Goal: Transaction & Acquisition: Download file/media

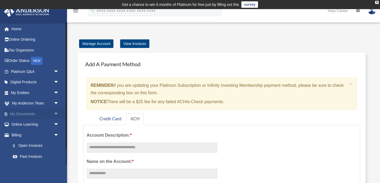
click at [57, 113] on span "arrow_drop_down" at bounding box center [59, 114] width 11 height 11
click at [23, 124] on link "Box" at bounding box center [38, 124] width 60 height 11
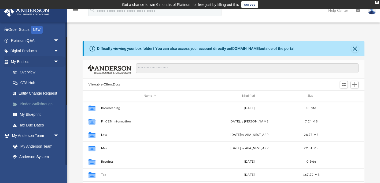
scroll to position [31, 0]
click at [57, 60] on span "arrow_drop_down" at bounding box center [59, 62] width 11 height 11
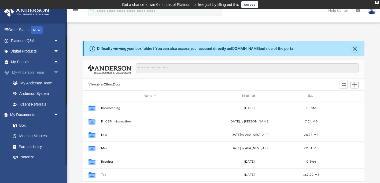
click at [56, 71] on span "arrow_drop_down" at bounding box center [59, 72] width 11 height 11
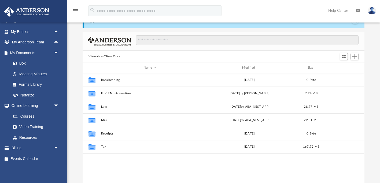
scroll to position [31, 0]
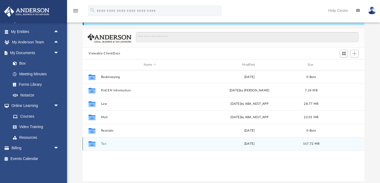
click at [104, 144] on button "Tax" at bounding box center [149, 143] width 97 height 3
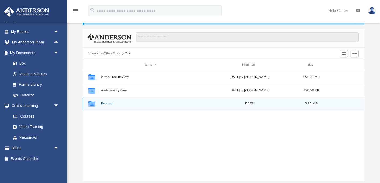
click at [119, 102] on button "Personal" at bounding box center [149, 103] width 97 height 3
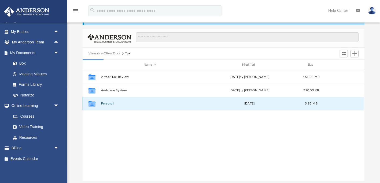
click at [117, 103] on button "Personal" at bounding box center [149, 103] width 97 height 3
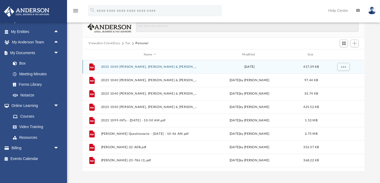
scroll to position [42, 0]
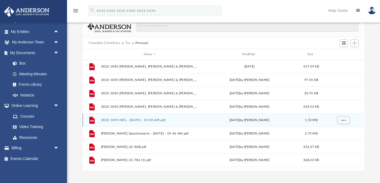
click at [130, 121] on button "2023 1099-INTs - [DATE] - 10-50 AM.pdf" at bounding box center [149, 120] width 97 height 3
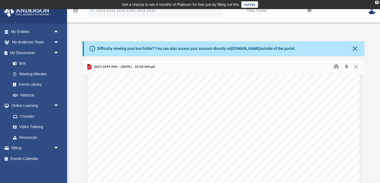
scroll to position [2260, 0]
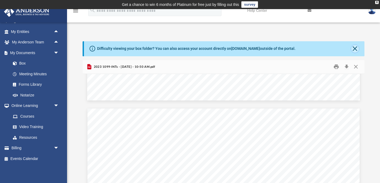
click at [355, 49] on button "Close" at bounding box center [355, 49] width 8 height 8
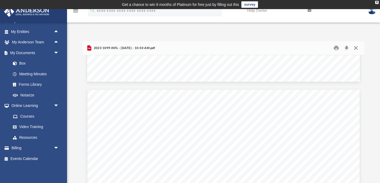
click at [355, 49] on button "Close" at bounding box center [356, 48] width 10 height 8
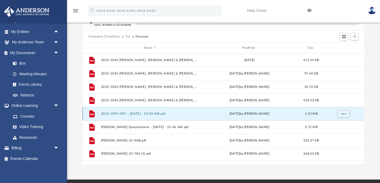
scroll to position [28, 0]
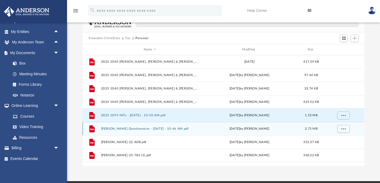
click at [132, 128] on button "[PERSON_NAME] Questionnaire - [DATE] - 10-46 AM.pdf" at bounding box center [149, 128] width 97 height 3
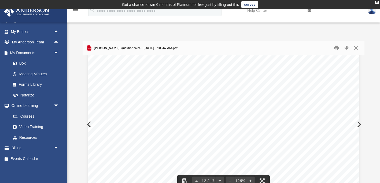
scroll to position [4135, 0]
click at [358, 48] on button "Close" at bounding box center [356, 48] width 10 height 8
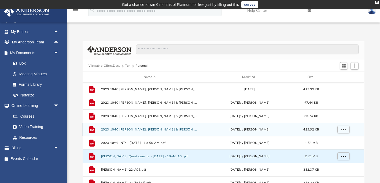
click at [178, 128] on button "2023 1040 [PERSON_NAME], [PERSON_NAME] & [PERSON_NAME], [US_STATE] - Review Cop…" at bounding box center [149, 129] width 97 height 3
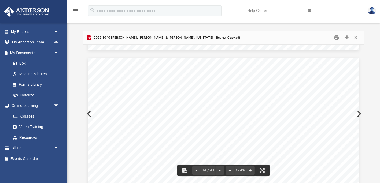
scroll to position [11729, 0]
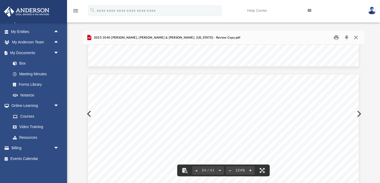
click at [356, 37] on button "Close" at bounding box center [356, 38] width 10 height 8
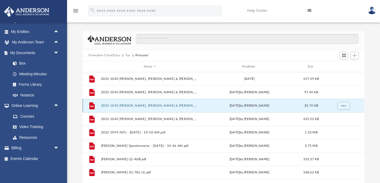
click at [167, 104] on button "2023 1040 [PERSON_NAME], [PERSON_NAME] & [PERSON_NAME], [US_STATE] - Filing Ins…" at bounding box center [149, 105] width 97 height 3
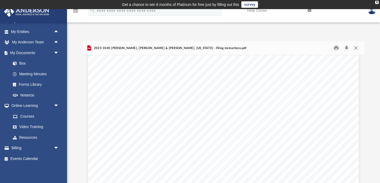
scroll to position [0, 0]
click at [357, 46] on button "Close" at bounding box center [356, 48] width 10 height 8
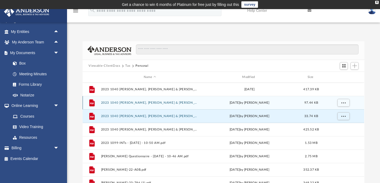
click at [171, 100] on div "File 2023 1040 Van Ess, [PERSON_NAME] & [PERSON_NAME], [US_STATE] - e-file auth…" at bounding box center [224, 102] width 282 height 13
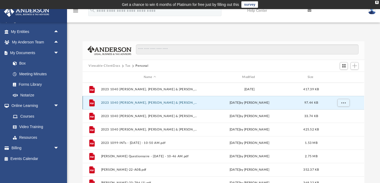
click at [172, 103] on button "2023 1040 [PERSON_NAME], [PERSON_NAME] & [PERSON_NAME], [US_STATE] - e-file aut…" at bounding box center [149, 102] width 97 height 3
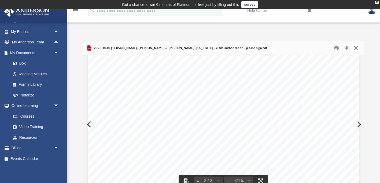
click at [355, 47] on button "Close" at bounding box center [356, 48] width 10 height 8
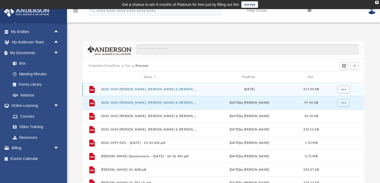
click at [172, 89] on button "2023 1040 [PERSON_NAME], [PERSON_NAME] & [PERSON_NAME], [US_STATE] - Completed …" at bounding box center [149, 89] width 97 height 3
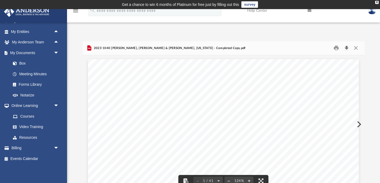
click at [345, 47] on button "Download" at bounding box center [347, 48] width 10 height 8
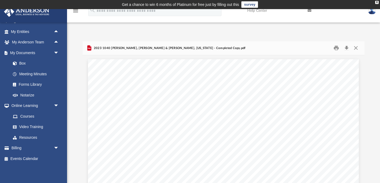
click at [76, 62] on div "Difficulty viewing your box folder? You can also access your account directly o…" at bounding box center [223, 117] width 313 height 153
